Goal: Task Accomplishment & Management: Use online tool/utility

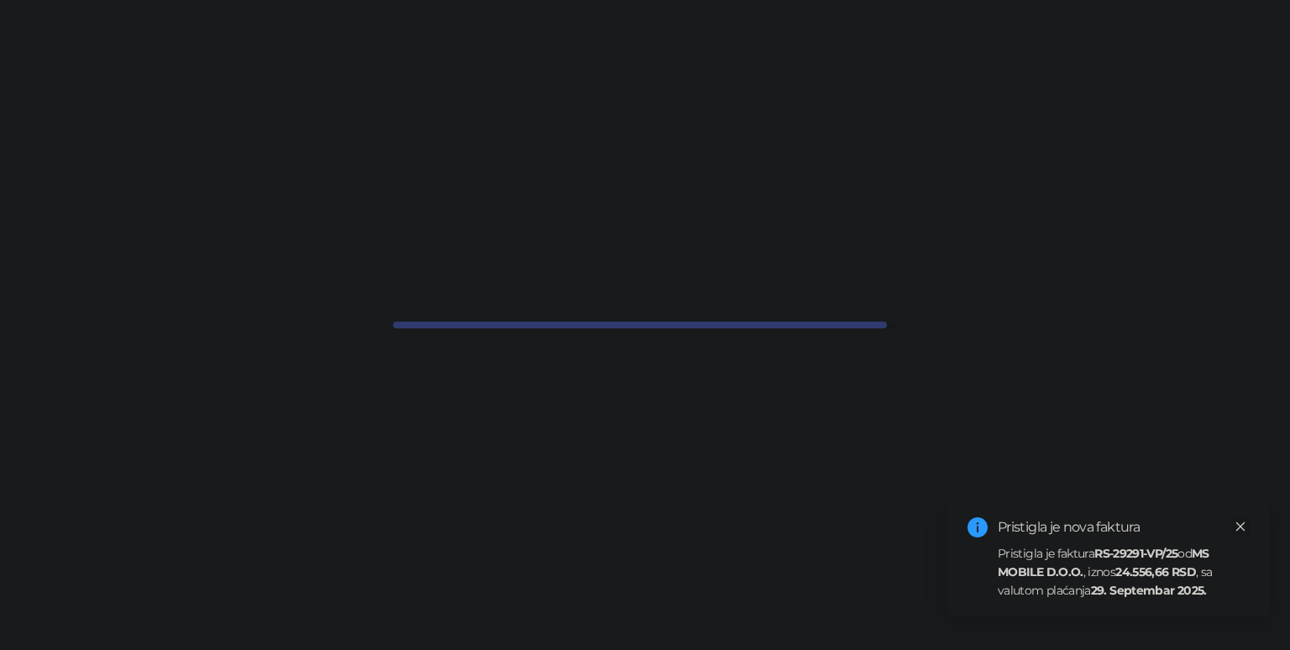
click at [1243, 522] on icon "close" at bounding box center [1241, 527] width 12 height 12
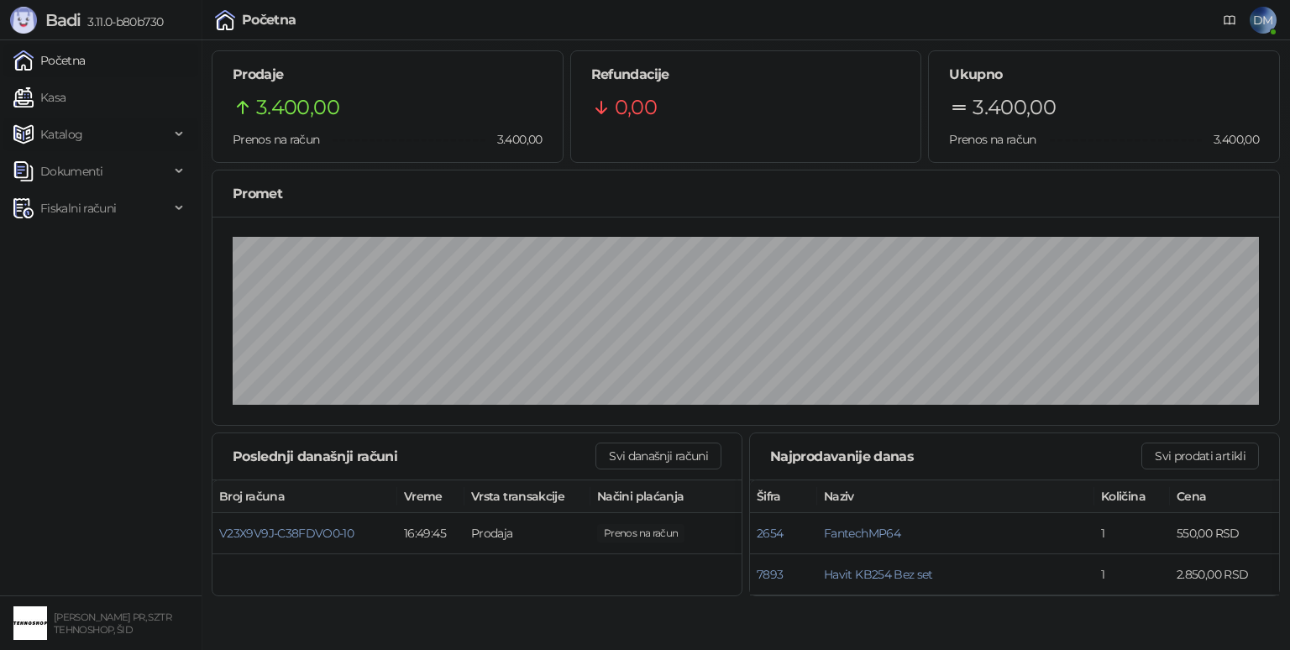
drag, startPoint x: 85, startPoint y: 118, endPoint x: 79, endPoint y: 126, distance: 10.3
click at [78, 126] on span "Katalog" at bounding box center [91, 135] width 156 height 34
click at [59, 96] on link "Kasa" at bounding box center [39, 98] width 52 height 34
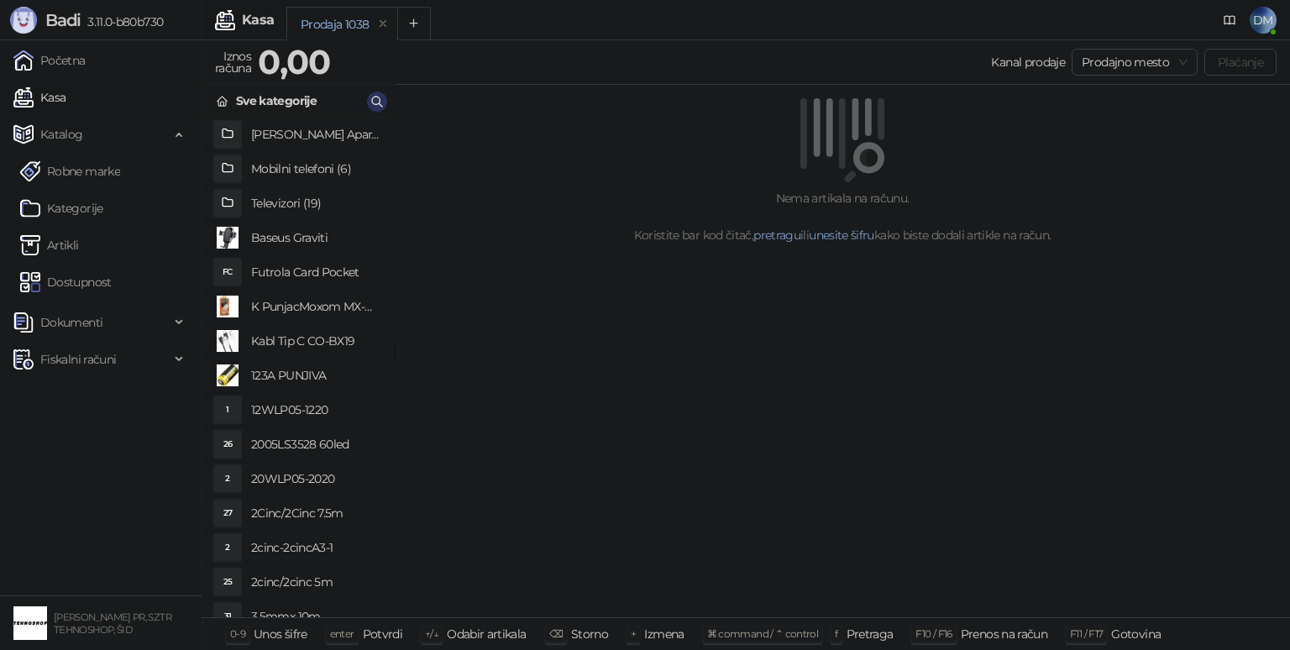
click at [373, 101] on icon "button" at bounding box center [376, 101] width 13 height 13
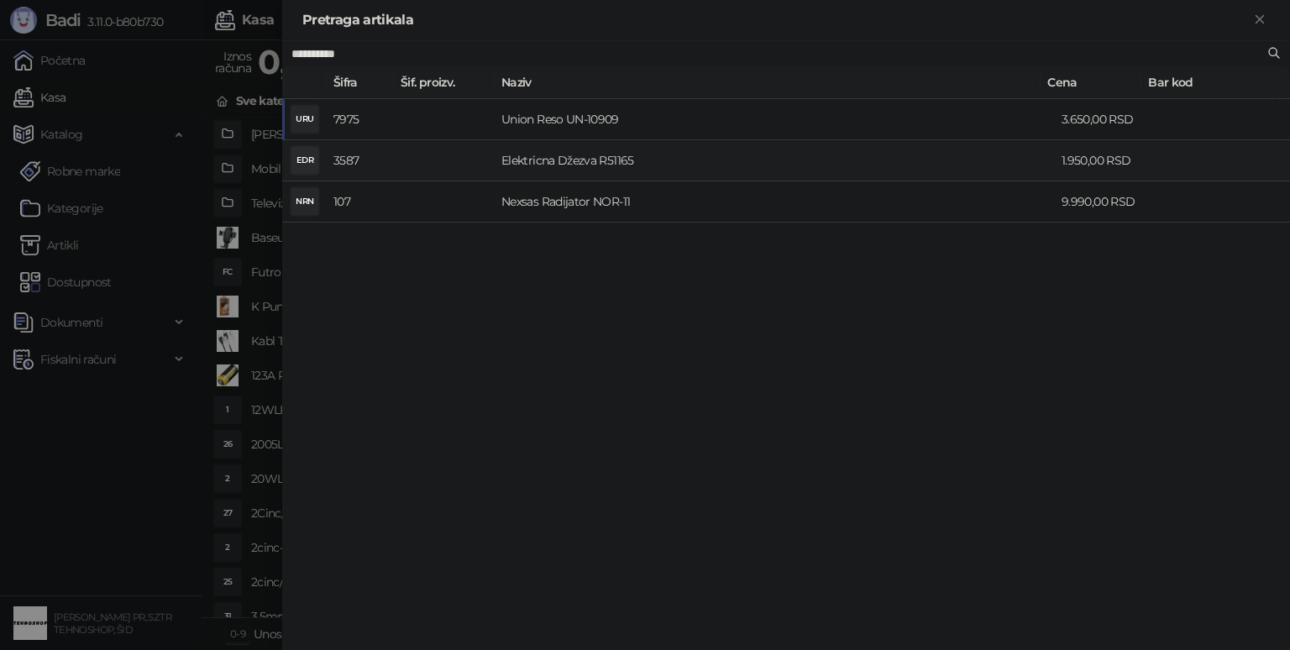
type input "**********"
